Goal: Navigation & Orientation: Find specific page/section

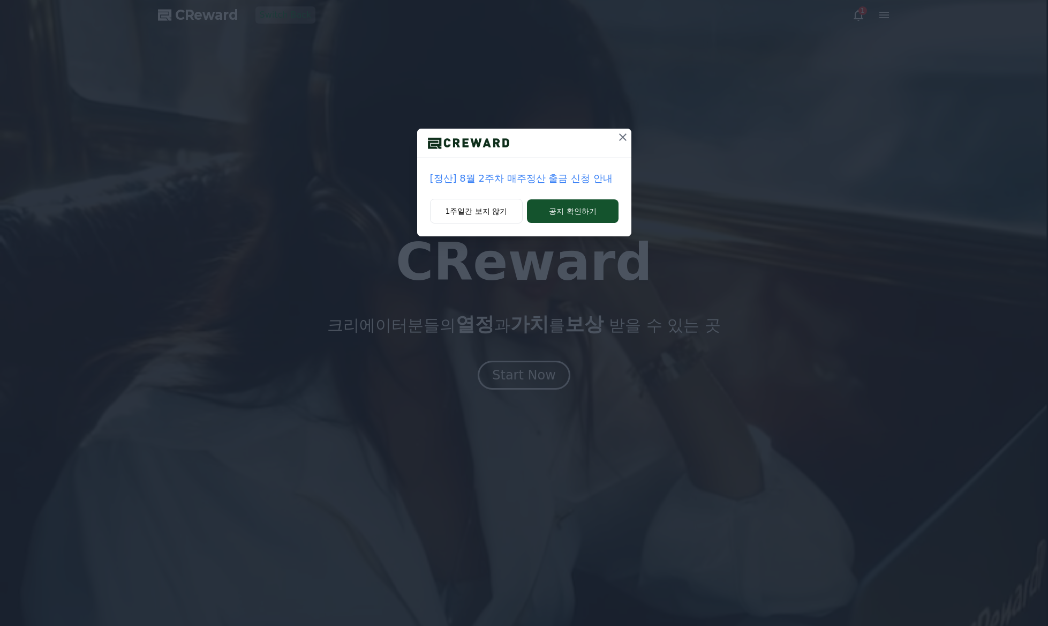
click at [616, 137] on icon at bounding box center [622, 137] width 13 height 13
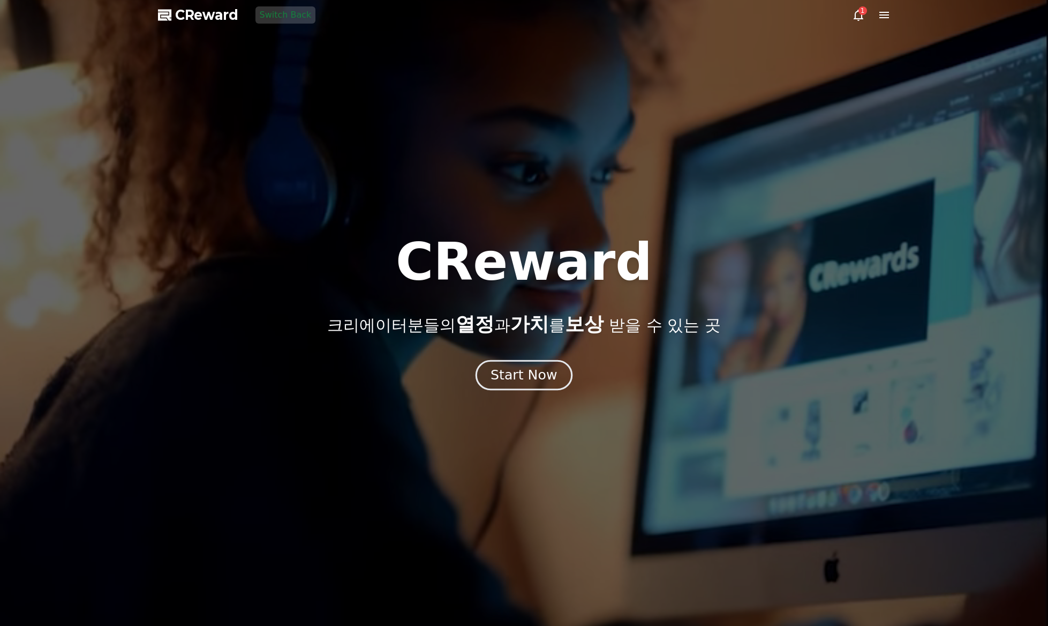
click at [501, 377] on div "Start Now" at bounding box center [524, 375] width 66 height 18
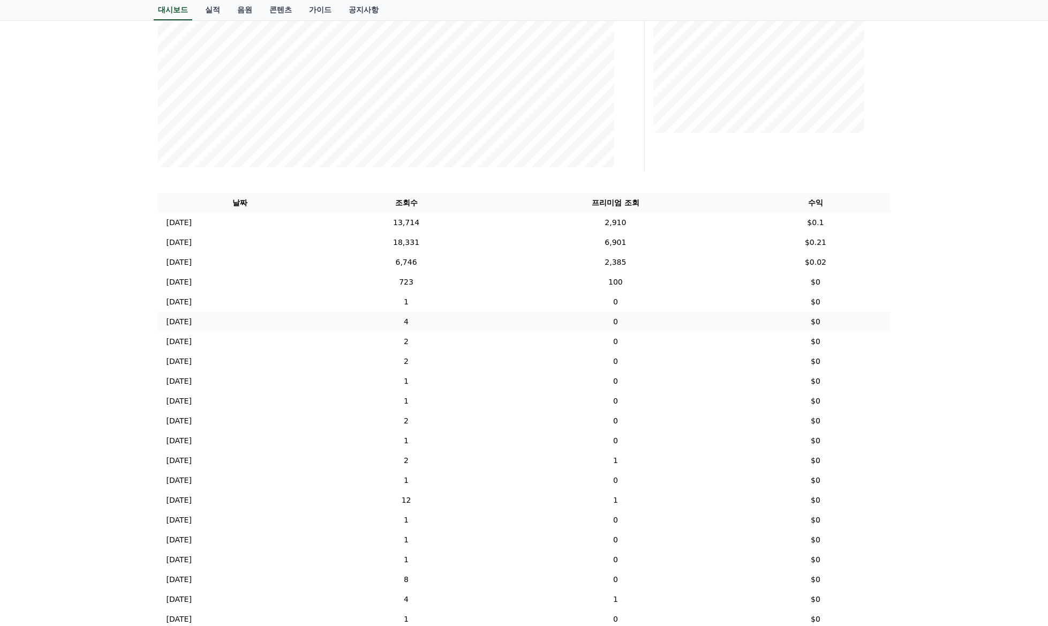
scroll to position [268, 0]
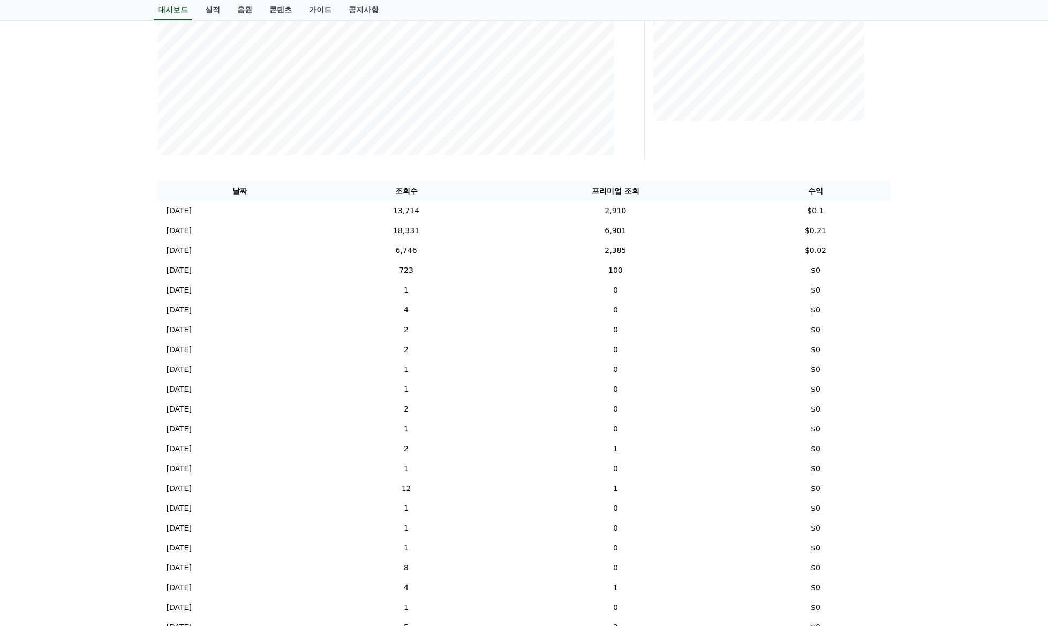
click at [651, 107] on div "프리미엄 조회" at bounding box center [759, 9] width 220 height 231
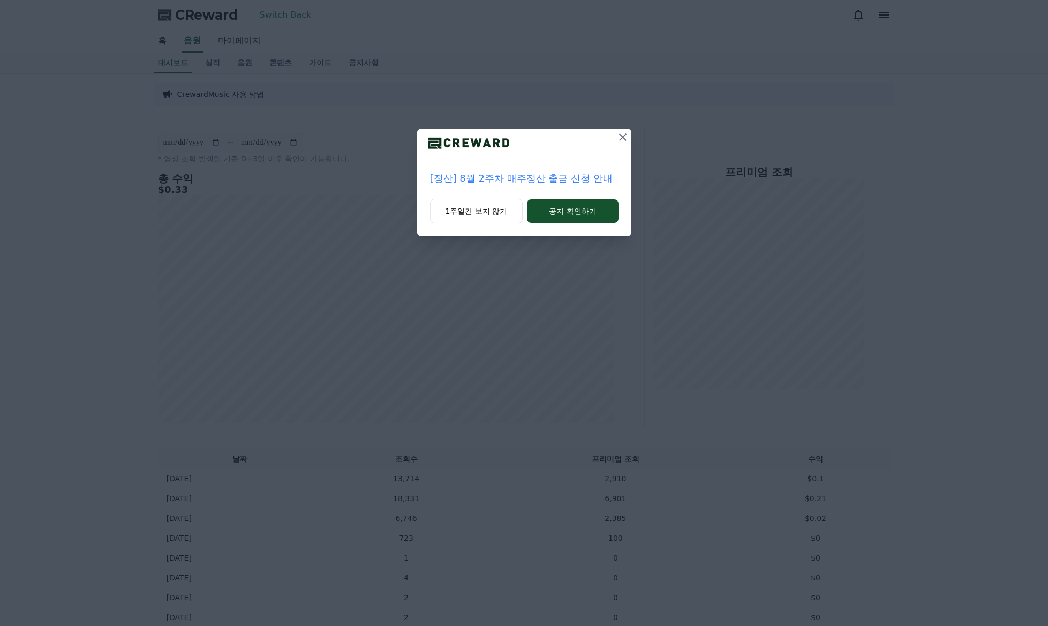
click at [300, 17] on div "[정산] 8월 2주차 매주정산 출금 신청 안내 1주일간 보지 않기 공지 확인하기" at bounding box center [524, 126] width 1048 height 253
click at [623, 132] on icon at bounding box center [622, 137] width 13 height 13
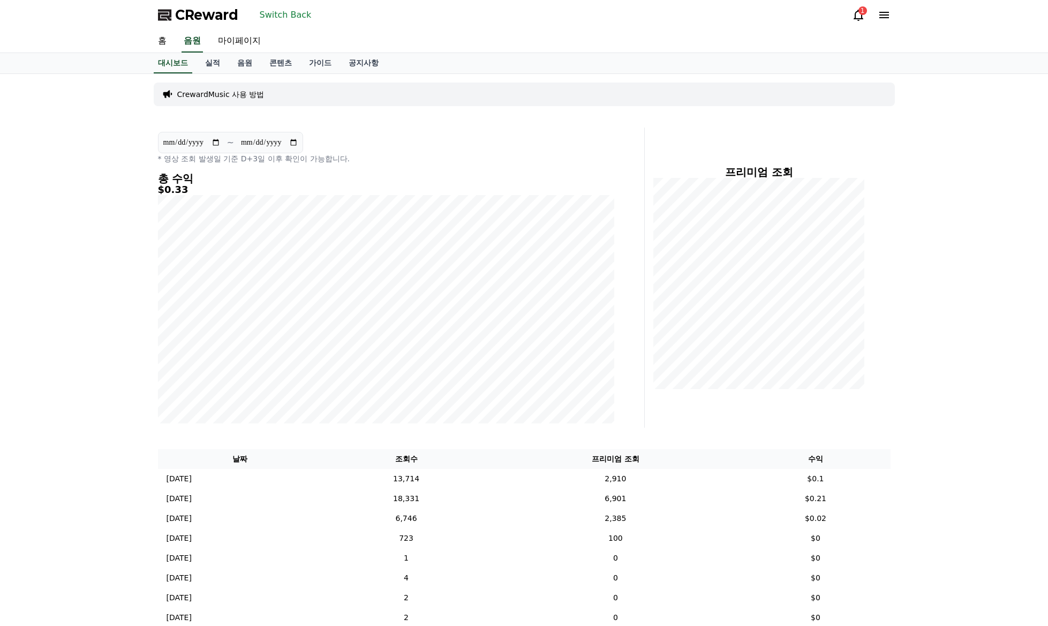
click at [293, 9] on button "Switch Back" at bounding box center [285, 14] width 61 height 17
